Goal: Complete application form: Complete application form

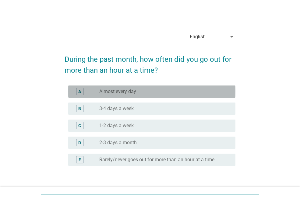
click at [163, 93] on div "radio_button_unchecked Almost every day" at bounding box center [162, 92] width 126 height 6
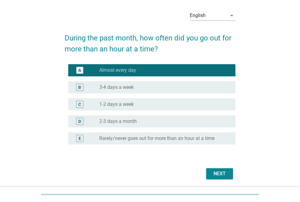
scroll to position [42, 0]
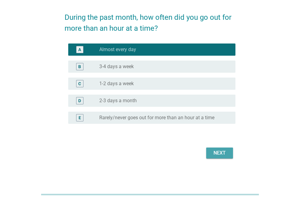
click at [214, 155] on div "Next" at bounding box center [219, 152] width 17 height 7
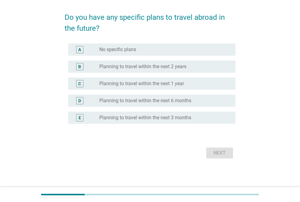
scroll to position [0, 0]
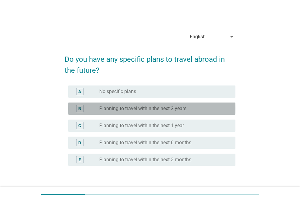
click at [209, 108] on div "radio_button_unchecked Planning to travel within the next 2 years" at bounding box center [162, 109] width 126 height 6
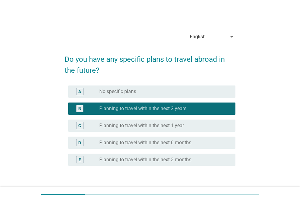
scroll to position [42, 0]
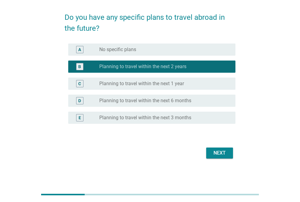
click at [225, 152] on div "Next" at bounding box center [219, 152] width 17 height 7
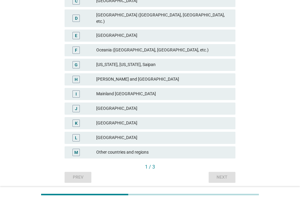
scroll to position [134, 0]
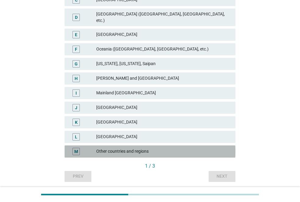
click at [175, 148] on div "Other countries and regions" at bounding box center [163, 151] width 134 height 7
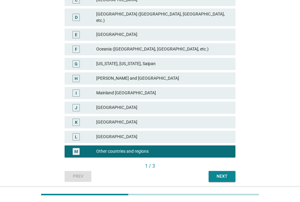
click at [218, 173] on div "Next" at bounding box center [221, 176] width 17 height 6
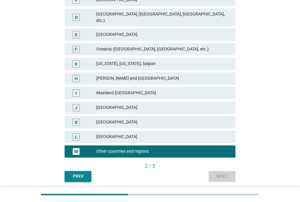
scroll to position [0, 0]
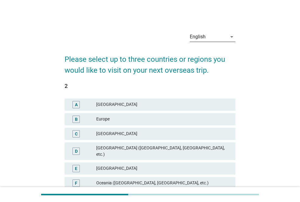
click at [230, 37] on icon "arrow_drop_down" at bounding box center [231, 36] width 7 height 7
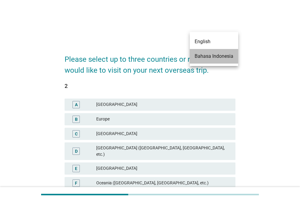
click at [228, 53] on div "Bahasa Indonesia" at bounding box center [213, 56] width 39 height 7
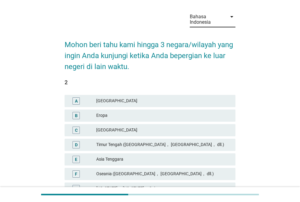
scroll to position [166, 0]
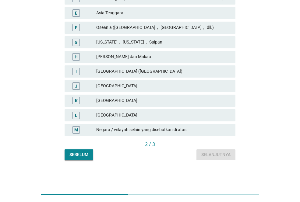
click at [183, 130] on div "Negara / wilayah selain yang disebutkan di atas" at bounding box center [163, 129] width 134 height 7
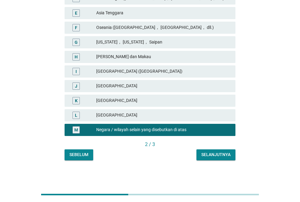
click at [193, 128] on div "Negara / wilayah selain yang disebutkan di atas" at bounding box center [163, 129] width 134 height 7
click at [207, 151] on button "Selanjutnya" at bounding box center [215, 154] width 39 height 11
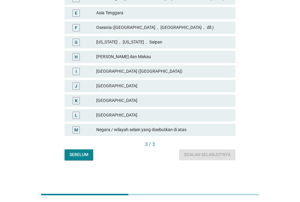
click at [179, 130] on div "Negara / wilayah selain yang disebutkan di atas" at bounding box center [163, 129] width 134 height 7
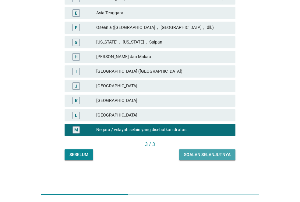
click at [196, 155] on div "Soalan selanjutnya" at bounding box center [207, 154] width 47 height 6
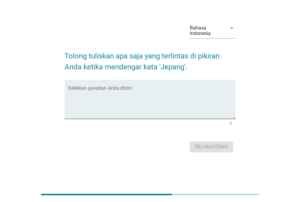
scroll to position [0, 0]
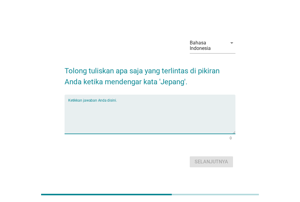
click at [158, 106] on textarea "Ketikkan jawaban Anda disini." at bounding box center [151, 118] width 167 height 32
type textarea "anime"
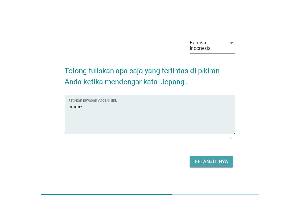
click at [203, 161] on div "Selanjutnya" at bounding box center [210, 161] width 33 height 7
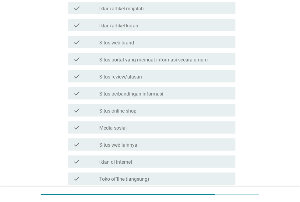
scroll to position [163, 0]
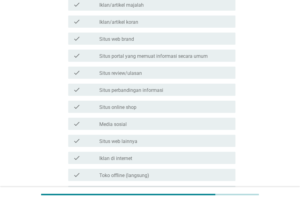
click at [178, 133] on div "check check_box_outline_blank Situs web lainnya" at bounding box center [149, 140] width 171 height 17
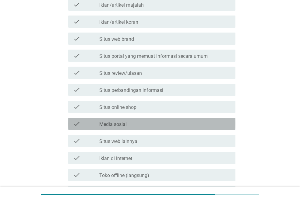
click at [181, 127] on div "check_box_outline_blank Media sosial" at bounding box center [164, 123] width 131 height 7
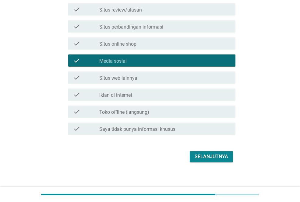
scroll to position [230, 0]
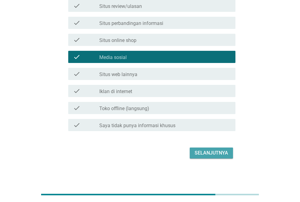
click at [203, 151] on div "Selanjutnya" at bounding box center [210, 152] width 33 height 7
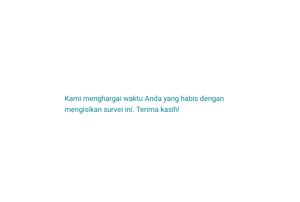
scroll to position [0, 0]
